Goal: Transaction & Acquisition: Purchase product/service

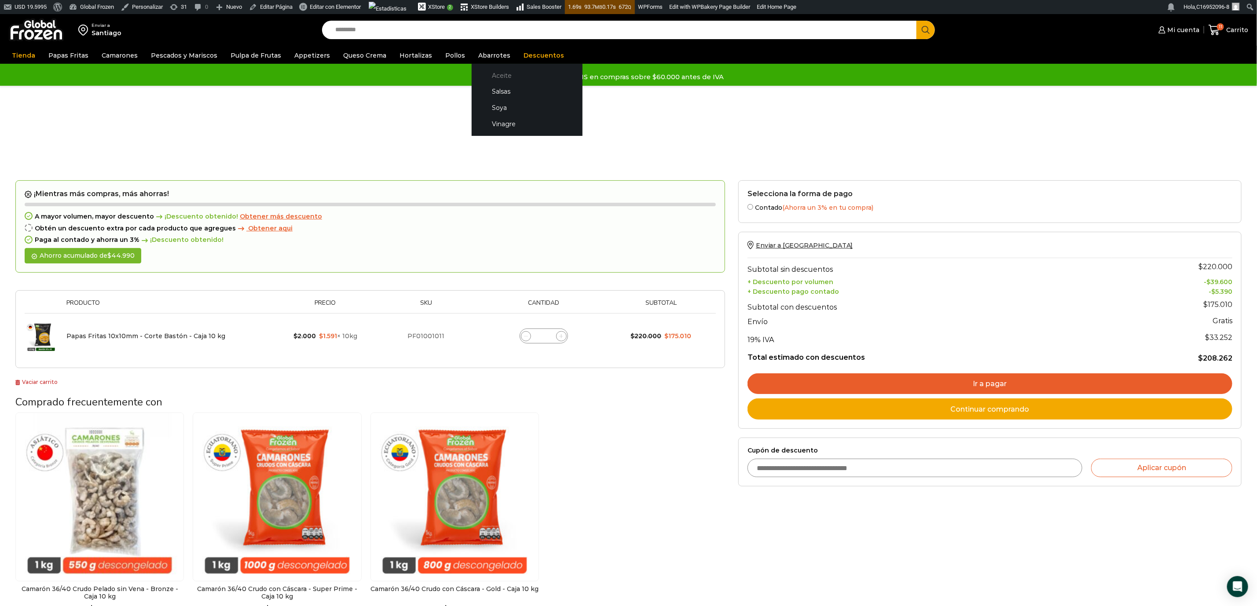
click at [494, 71] on link "Aceite" at bounding box center [526, 75] width 93 height 16
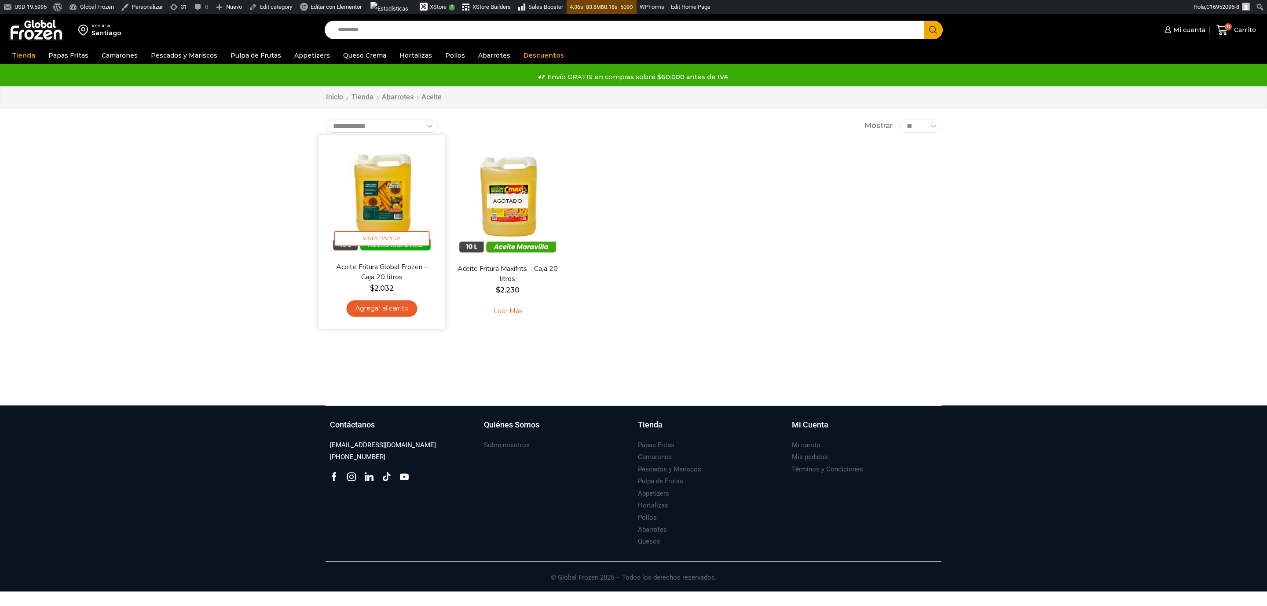
click at [375, 209] on img at bounding box center [382, 199] width 114 height 114
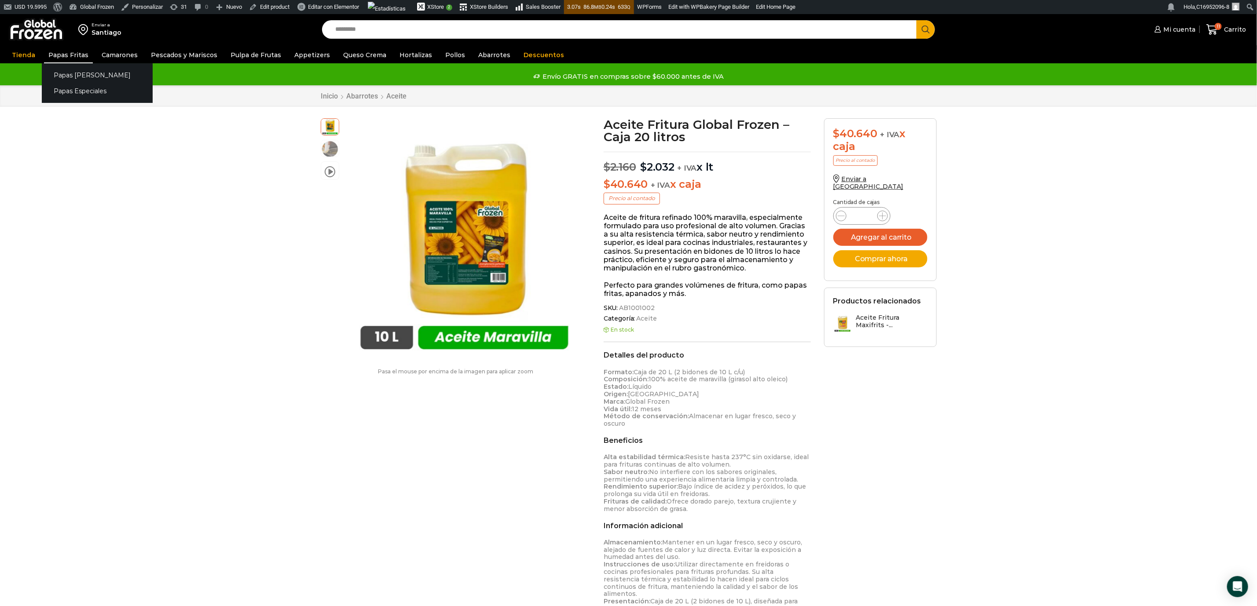
click at [64, 53] on link "Papas Fritas" at bounding box center [68, 55] width 49 height 17
